Goal: Use online tool/utility

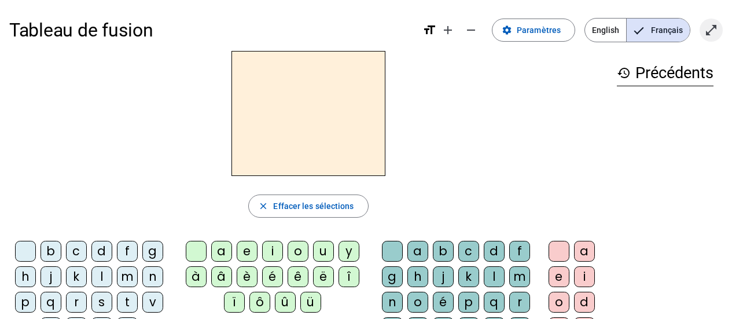
click at [707, 37] on span "Entrer en plein écran" at bounding box center [711, 30] width 28 height 28
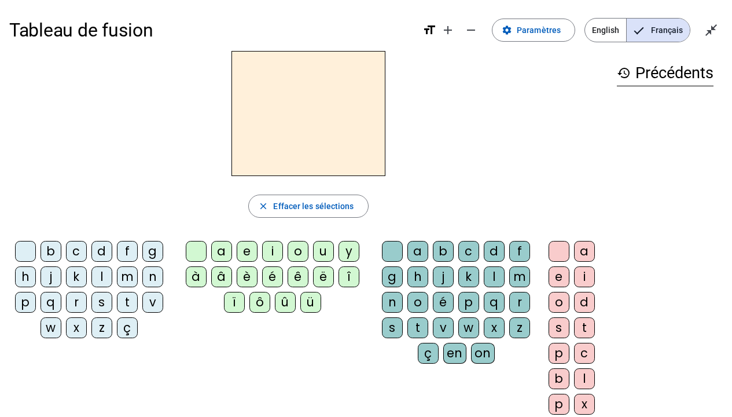
click at [53, 251] on div "b" at bounding box center [51, 251] width 21 height 21
click at [52, 252] on div "b" at bounding box center [51, 251] width 21 height 21
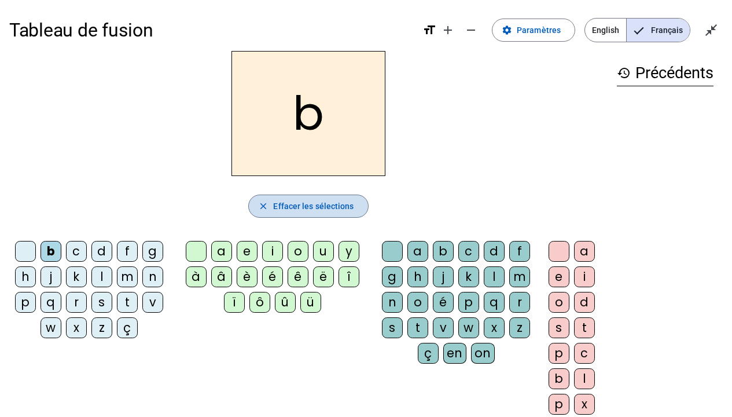
click at [258, 203] on span "button" at bounding box center [308, 206] width 119 height 28
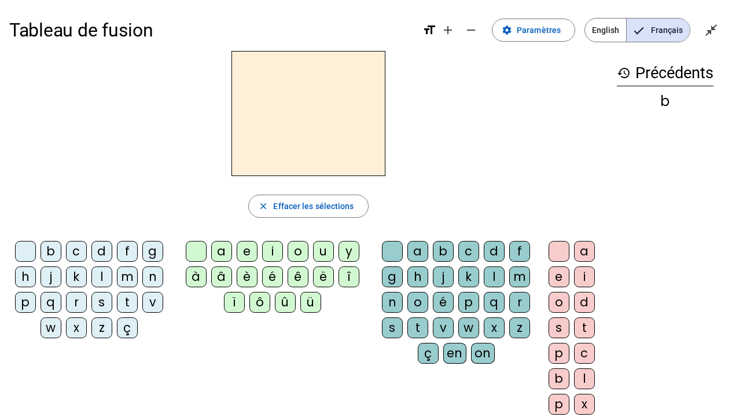
click at [101, 275] on div "l" at bounding box center [101, 276] width 21 height 21
click at [225, 254] on div "a" at bounding box center [221, 251] width 21 height 21
click at [243, 252] on div "e" at bounding box center [247, 251] width 21 height 21
click at [273, 253] on div "i" at bounding box center [272, 251] width 21 height 21
click at [713, 28] on mat-icon "close_fullscreen" at bounding box center [711, 30] width 14 height 14
